Goal: Task Accomplishment & Management: Use online tool/utility

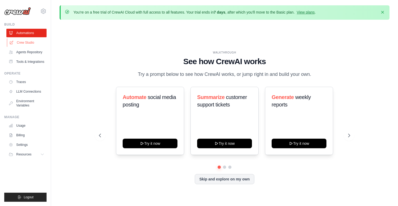
click at [28, 42] on link "Crew Studio" at bounding box center [27, 42] width 40 height 9
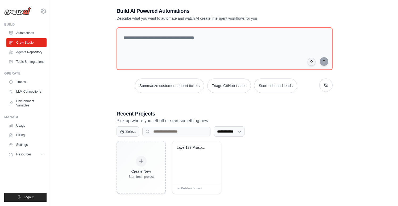
scroll to position [29, 0]
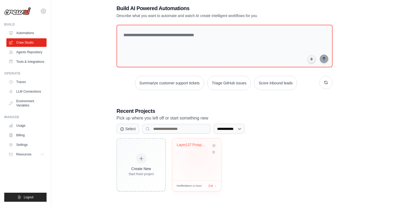
click at [198, 156] on div "Layer137 Prospecting Automation" at bounding box center [196, 159] width 49 height 42
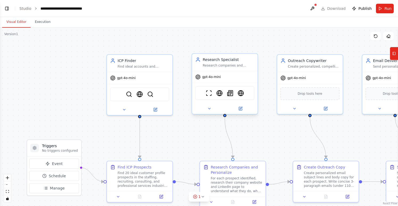
scroll to position [5074, 0]
click at [382, 78] on span "gpt-4o-mini" at bounding box center [381, 77] width 19 height 4
click at [384, 95] on span "Drop tools here" at bounding box center [395, 92] width 25 height 5
click at [311, 95] on span "Drop tools here" at bounding box center [310, 92] width 25 height 5
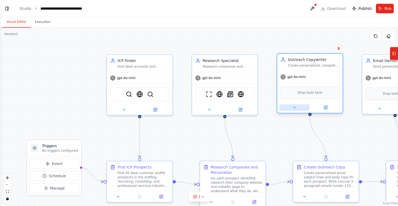
click at [293, 109] on icon at bounding box center [294, 107] width 4 height 4
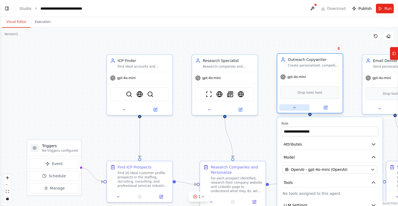
click at [293, 109] on icon at bounding box center [294, 107] width 4 height 4
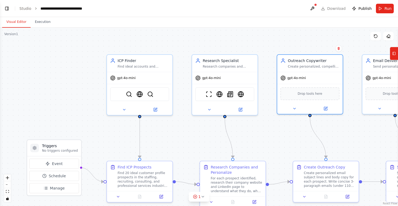
click at [17, 21] on button "Visual Editor" at bounding box center [16, 21] width 28 height 11
click at [41, 22] on button "Execution" at bounding box center [43, 21] width 24 height 11
click at [20, 21] on button "Visual Editor" at bounding box center [16, 21] width 28 height 11
click at [6, 8] on button "Toggle Left Sidebar" at bounding box center [6, 8] width 7 height 7
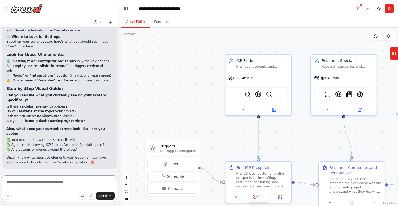
click at [50, 184] on textarea at bounding box center [59, 188] width 115 height 27
type textarea "**********"
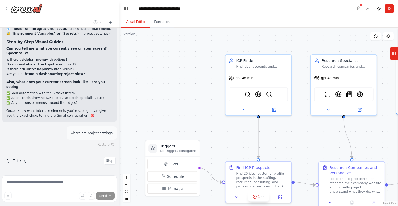
scroll to position [5121, 0]
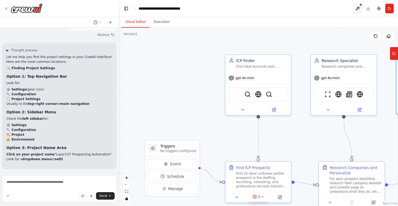
click at [359, 9] on button at bounding box center [357, 9] width 9 height 10
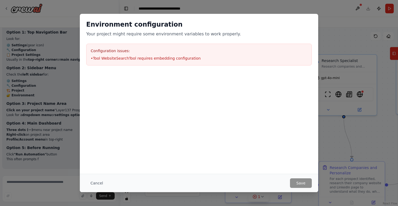
click at [118, 59] on li "• Tool WebsiteSearchTool requires embedding configuration" at bounding box center [199, 58] width 216 height 5
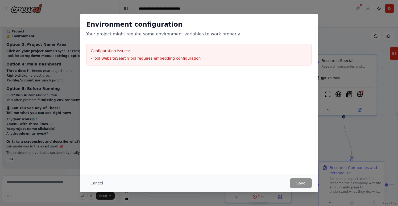
click at [342, 22] on div "Environment configuration Your project might require some environment variables…" at bounding box center [199, 103] width 398 height 206
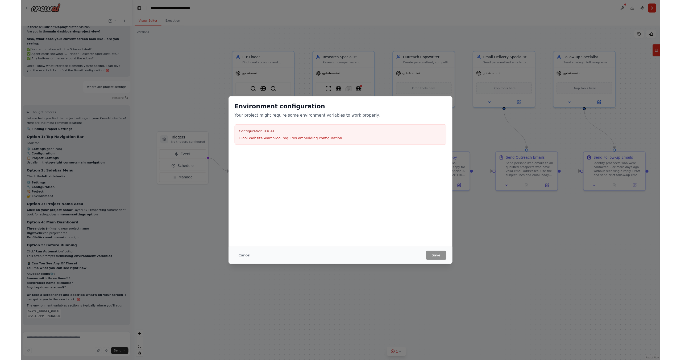
scroll to position [5185, 0]
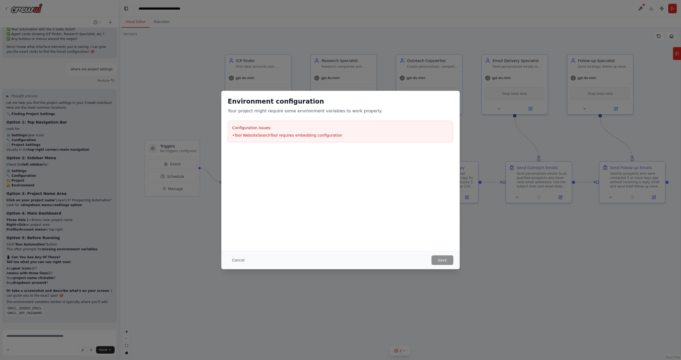
click at [179, 49] on div "Environment configuration Your project might require some environment variables…" at bounding box center [340, 180] width 681 height 360
click at [239, 206] on button "Cancel" at bounding box center [238, 260] width 21 height 10
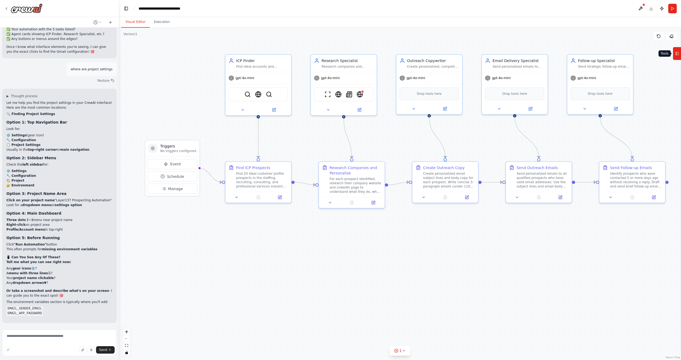
click at [398, 54] on icon at bounding box center [677, 53] width 4 height 9
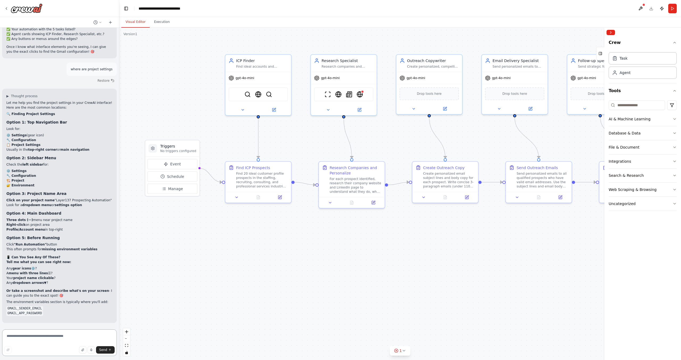
click at [35, 206] on textarea at bounding box center [59, 342] width 115 height 27
type textarea "**********"
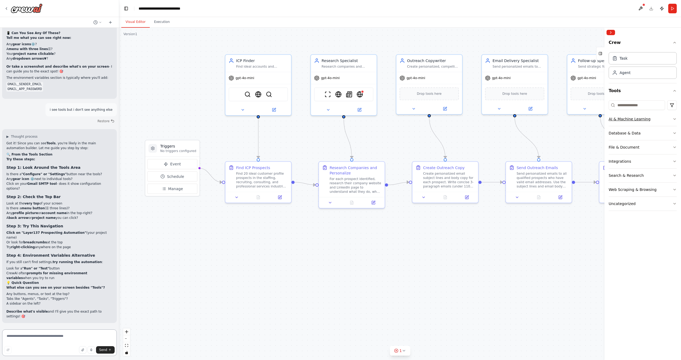
scroll to position [5399, 0]
click at [398, 44] on button "Crew" at bounding box center [643, 43] width 68 height 13
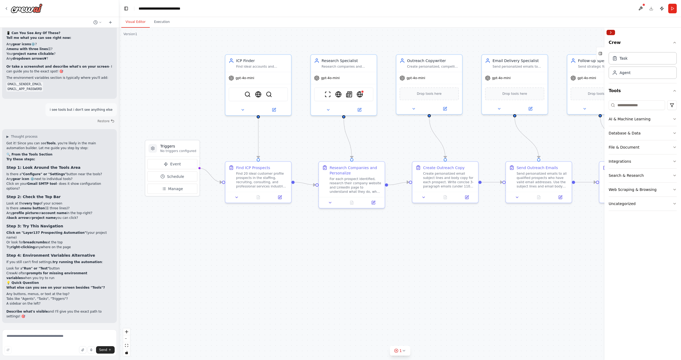
click at [398, 32] on button "Collapse right sidebar" at bounding box center [610, 32] width 9 height 5
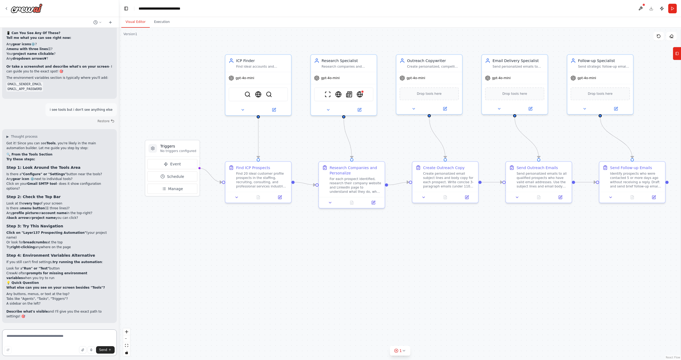
click at [51, 206] on textarea at bounding box center [59, 342] width 115 height 27
click at [398, 7] on button "Run" at bounding box center [672, 9] width 9 height 10
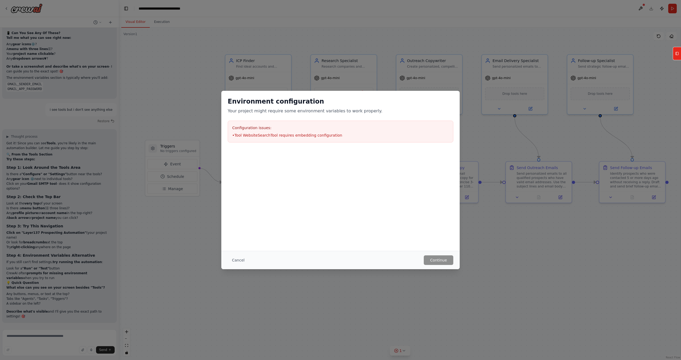
click at [31, 206] on div "Environment configuration Your project might require some environment variables…" at bounding box center [340, 180] width 681 height 360
click at [30, 206] on div "Environment configuration Your project might require some environment variables…" at bounding box center [340, 180] width 681 height 360
drag, startPoint x: 26, startPoint y: 339, endPoint x: 46, endPoint y: 337, distance: 20.3
click at [28, 206] on div "Environment configuration Your project might require some environment variables…" at bounding box center [340, 180] width 681 height 360
drag, startPoint x: 344, startPoint y: 135, endPoint x: 226, endPoint y: 127, distance: 117.8
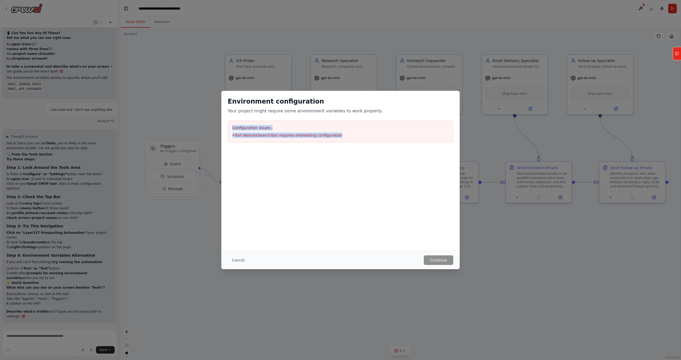
click at [226, 127] on div "Environment configuration Your project might require some environment variables…" at bounding box center [340, 120] width 238 height 58
copy div "Configuration issues: • Tool WebsiteSearchTool requires embedding configuration"
click at [236, 206] on button "Cancel" at bounding box center [238, 260] width 21 height 10
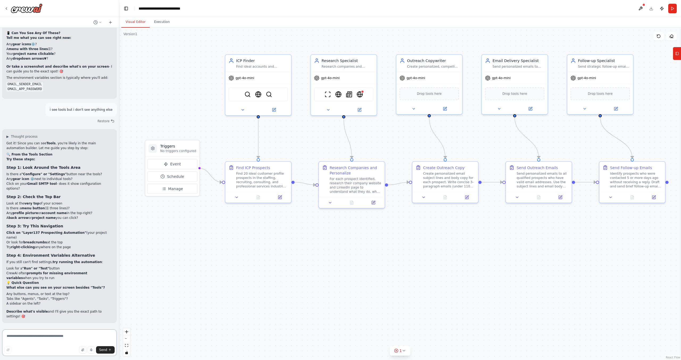
click at [59, 206] on textarea at bounding box center [59, 342] width 115 height 27
paste textarea "**********"
type textarea "**********"
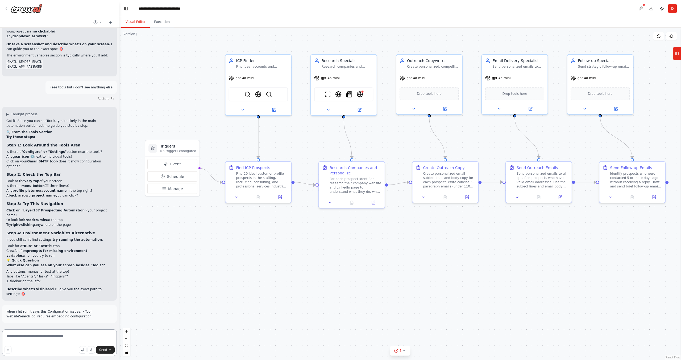
scroll to position [5421, 0]
click at [348, 80] on div "gpt-4o-mini" at bounding box center [344, 77] width 66 height 12
click at [334, 79] on span "gpt-4o-mini" at bounding box center [330, 77] width 19 height 4
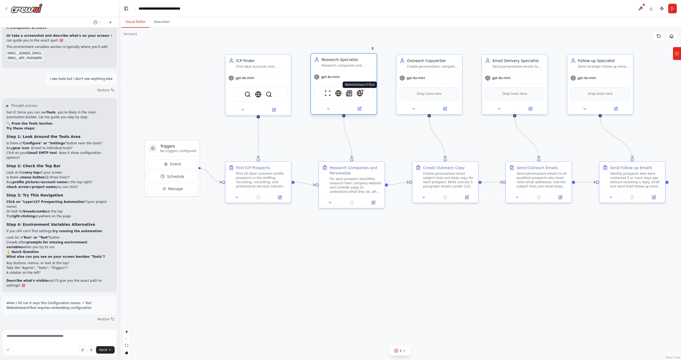
scroll to position [5430, 0]
click at [184, 187] on button "Manage" at bounding box center [172, 189] width 50 height 10
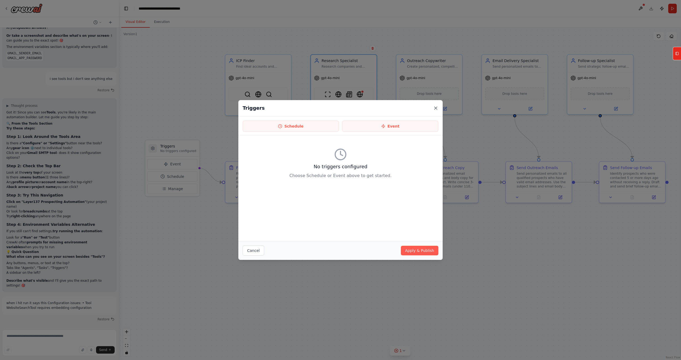
click at [398, 109] on icon at bounding box center [435, 107] width 5 height 5
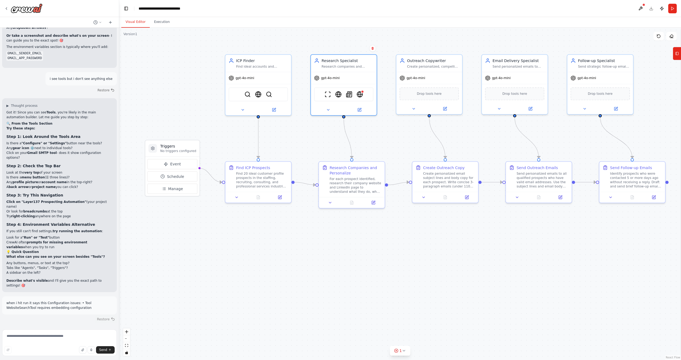
click at [106, 206] on button "Restore" at bounding box center [106, 319] width 23 height 8
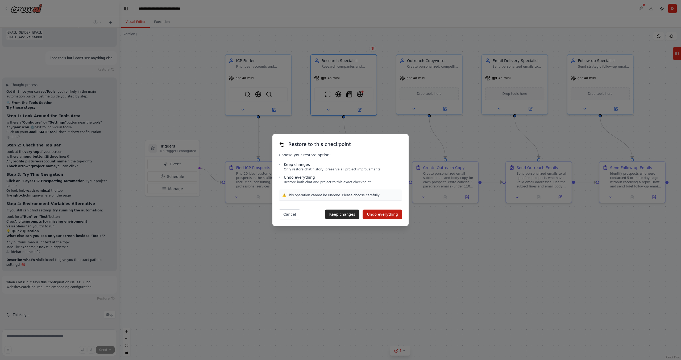
scroll to position [5451, 0]
click at [290, 206] on button "Cancel" at bounding box center [290, 214] width 22 height 10
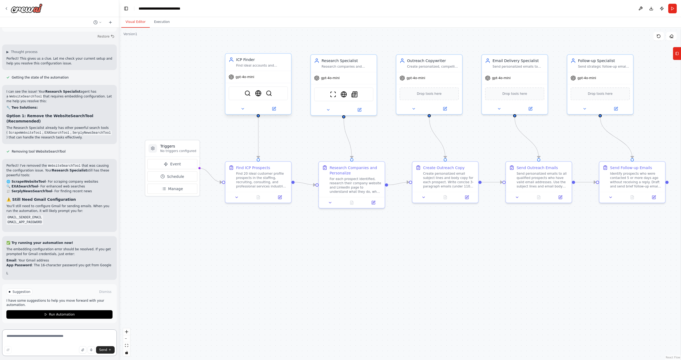
scroll to position [5717, 0]
click at [398, 9] on button "Run" at bounding box center [672, 9] width 9 height 10
drag, startPoint x: 672, startPoint y: 7, endPoint x: 604, endPoint y: 76, distance: 96.3
click at [398, 7] on header "**********" at bounding box center [400, 8] width 562 height 17
click at [58, 206] on body "▶ Thought process I can see you have a comprehensive specification for a Layer1…" at bounding box center [340, 180] width 681 height 360
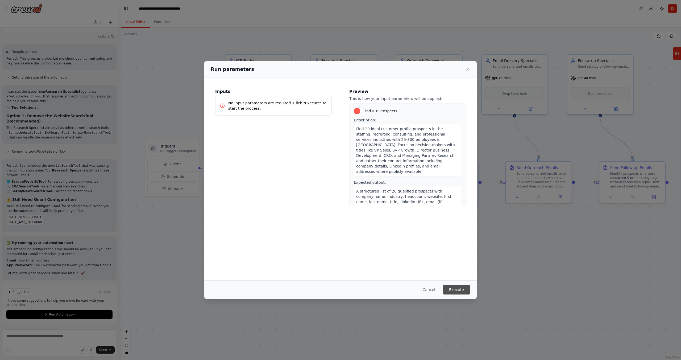
click at [398, 206] on button "Execute" at bounding box center [457, 290] width 28 height 10
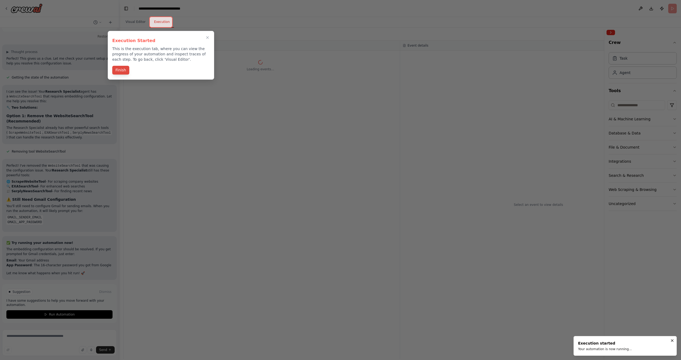
click at [122, 70] on button "Finish" at bounding box center [120, 70] width 17 height 9
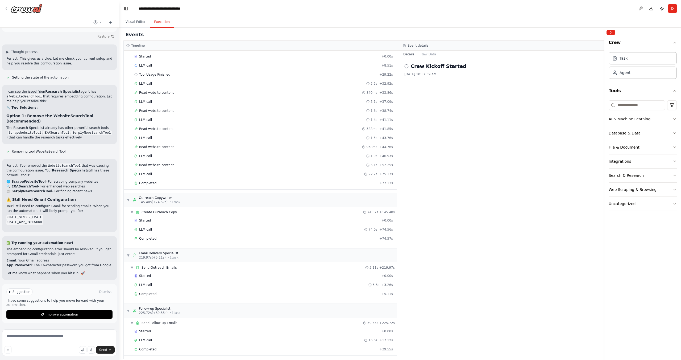
scroll to position [227, 0]
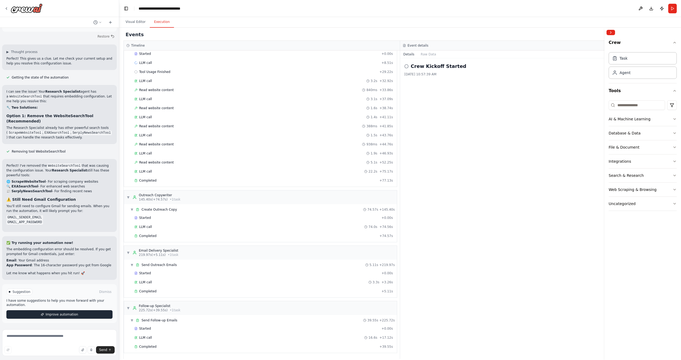
click at [52, 206] on span "Improve automation" at bounding box center [61, 314] width 32 height 4
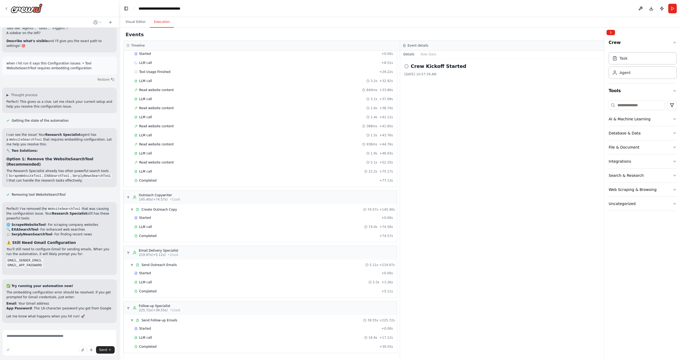
scroll to position [5695, 0]
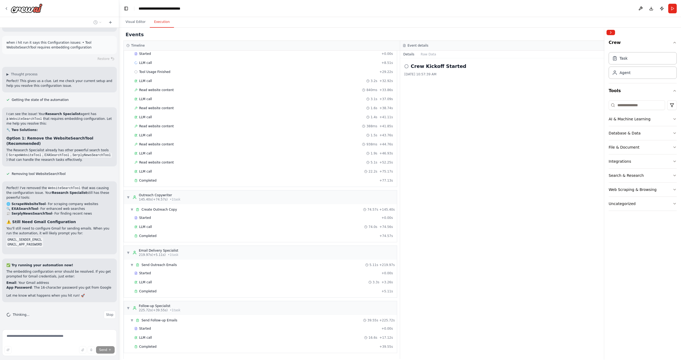
click at [20, 206] on code "GMAIL_SENDER_EMAIL" at bounding box center [24, 239] width 37 height 5
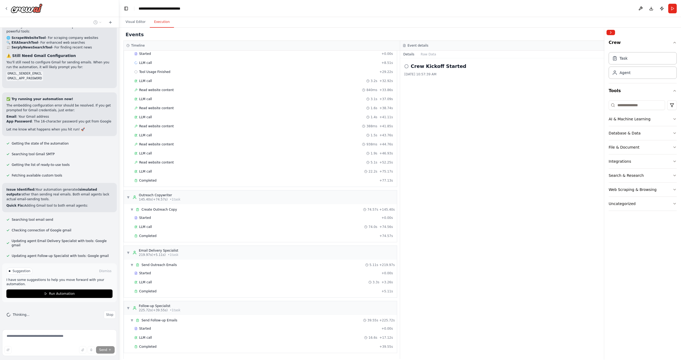
scroll to position [5857, 0]
